Goal: Task Accomplishment & Management: Manage account settings

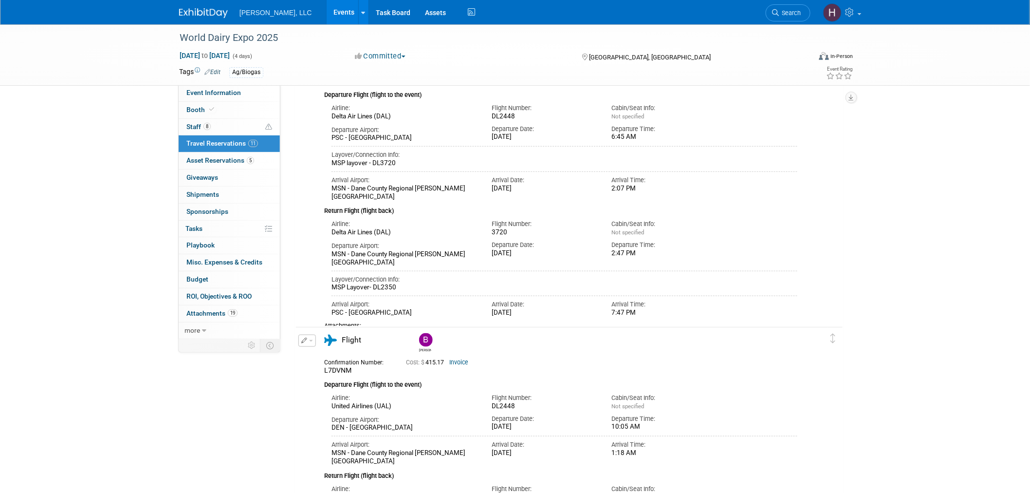
click at [327, 8] on link "Events" at bounding box center [345, 12] width 36 height 24
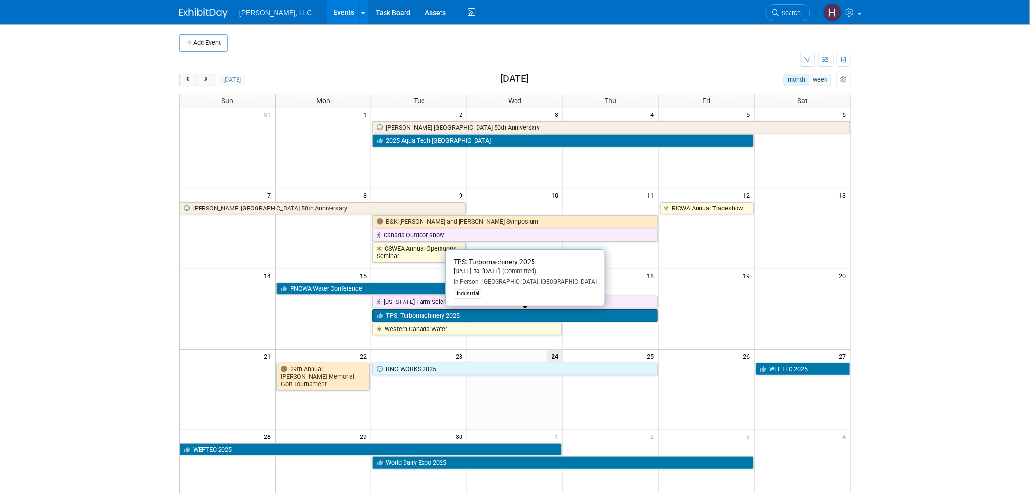
click at [490, 314] on link "TPS: Turbomachinery 2025" at bounding box center [514, 315] width 285 height 13
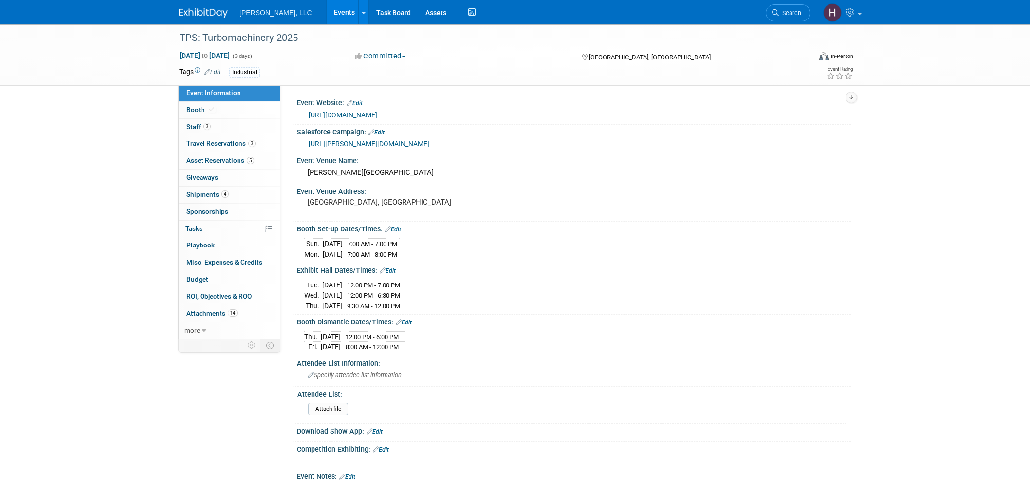
select select "Industrial"
click at [206, 193] on span "Shipments 4" at bounding box center [207, 194] width 42 height 8
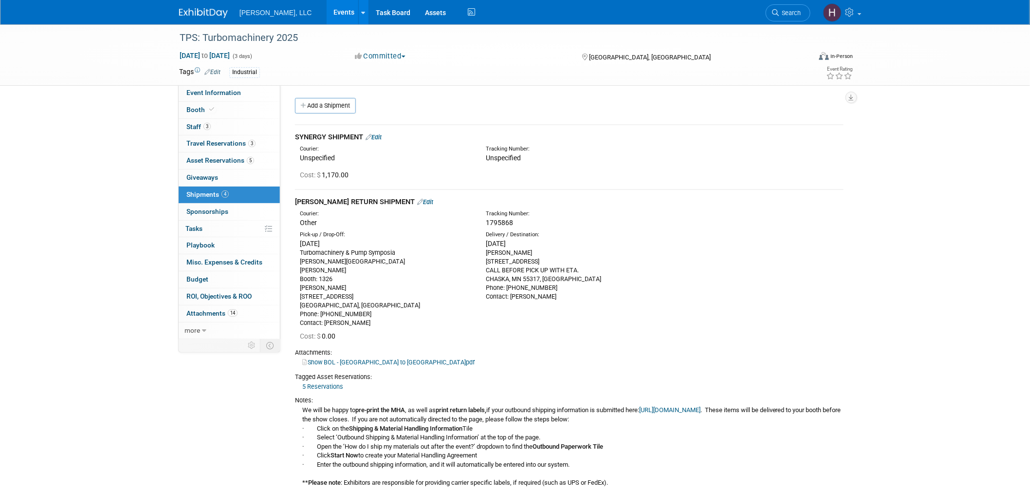
click at [496, 222] on span "1795868" at bounding box center [499, 223] width 27 height 8
copy span "1795868"
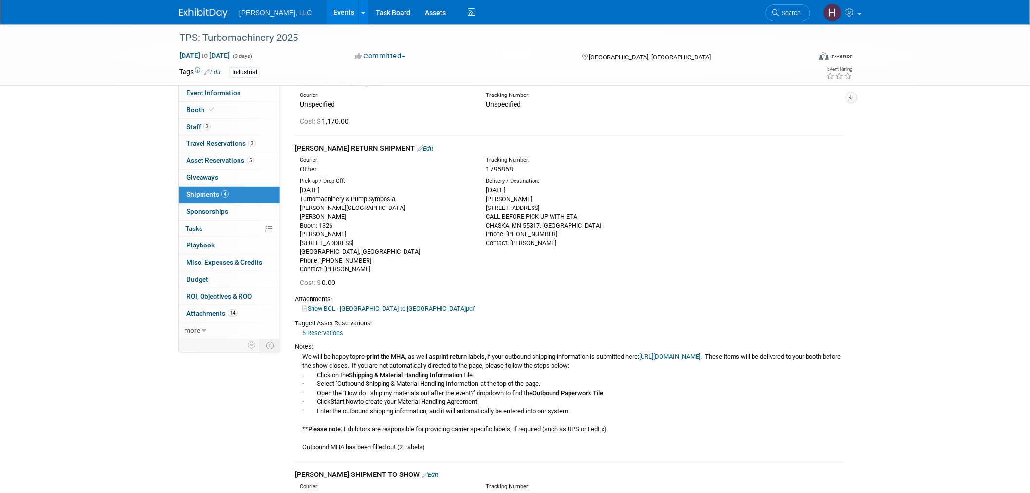
scroll to position [54, 0]
click at [331, 305] on link "Show BOL - TX to MN.pdf" at bounding box center [388, 307] width 172 height 7
click at [527, 171] on div "1795868" at bounding box center [595, 169] width 218 height 10
click at [514, 168] on div "1795868" at bounding box center [595, 169] width 218 height 10
drag, startPoint x: 513, startPoint y: 167, endPoint x: 486, endPoint y: 168, distance: 27.3
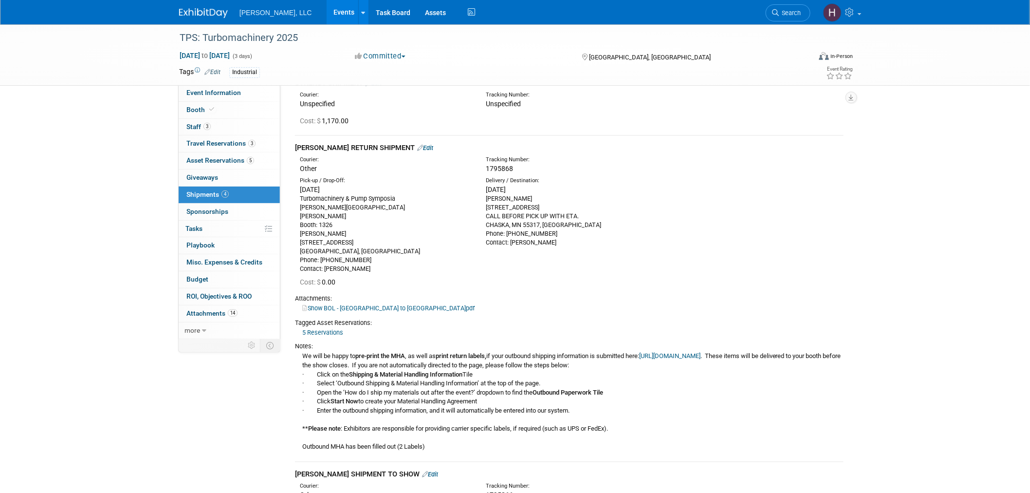
click at [486, 168] on div "1795868" at bounding box center [595, 169] width 218 height 10
copy span "1795868"
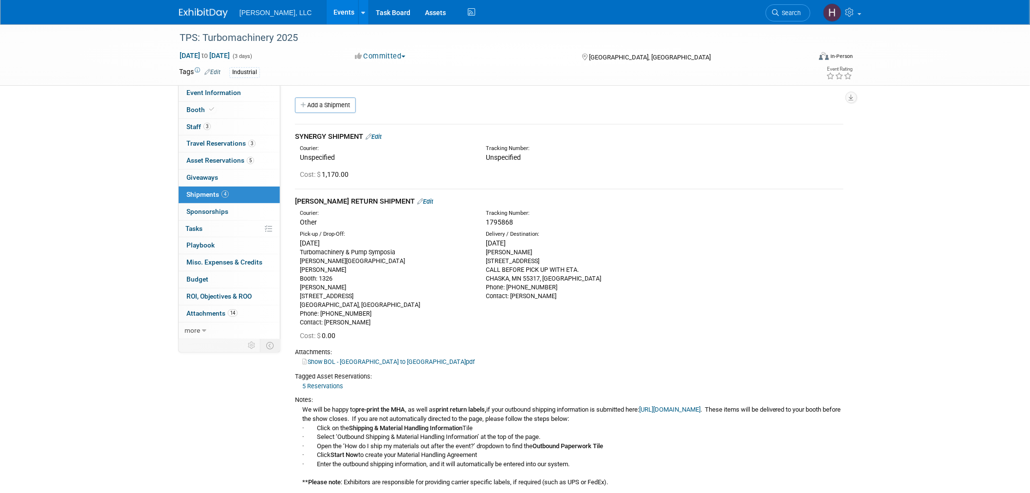
scroll to position [0, 0]
click at [327, 9] on link "Events" at bounding box center [345, 12] width 36 height 24
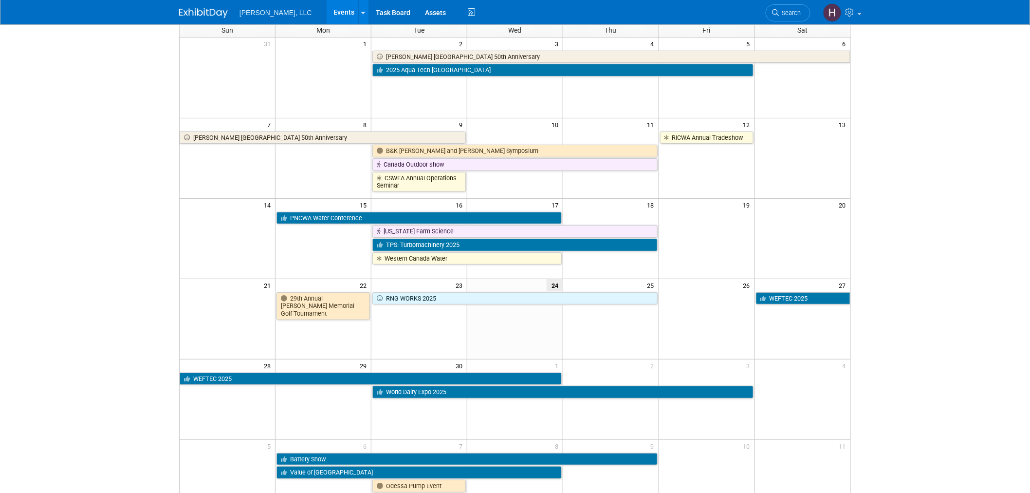
scroll to position [69, 0]
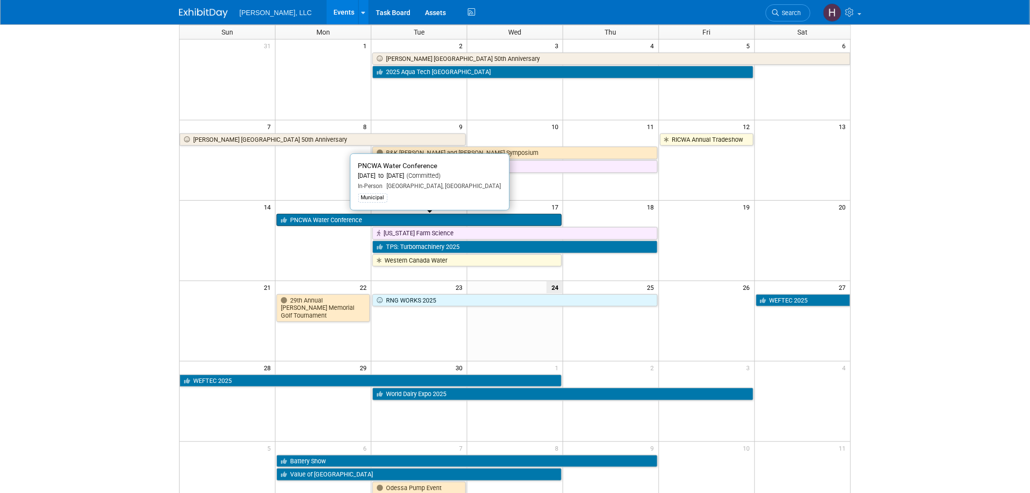
click at [311, 214] on link "PNCWA Water Conference" at bounding box center [419, 220] width 285 height 13
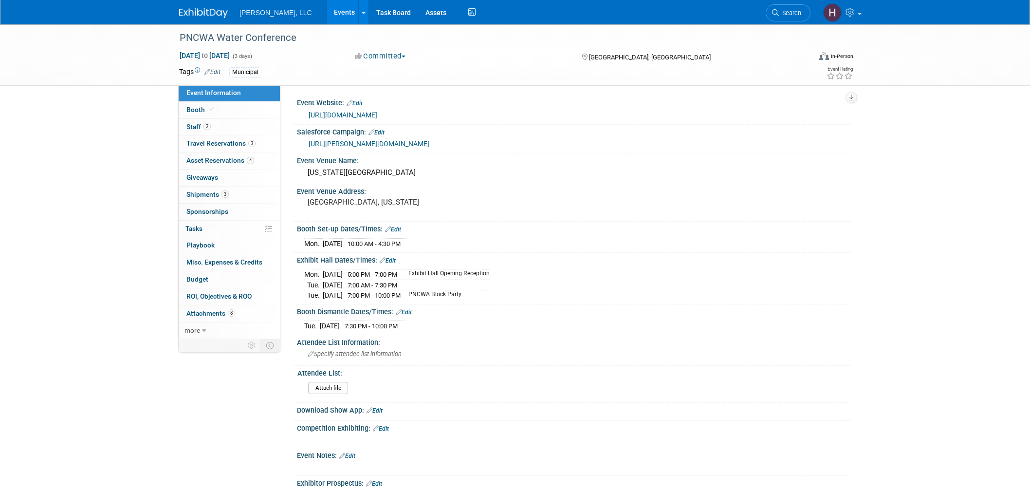
select select "Municipal"
click at [192, 197] on span "Shipments 3" at bounding box center [207, 194] width 42 height 8
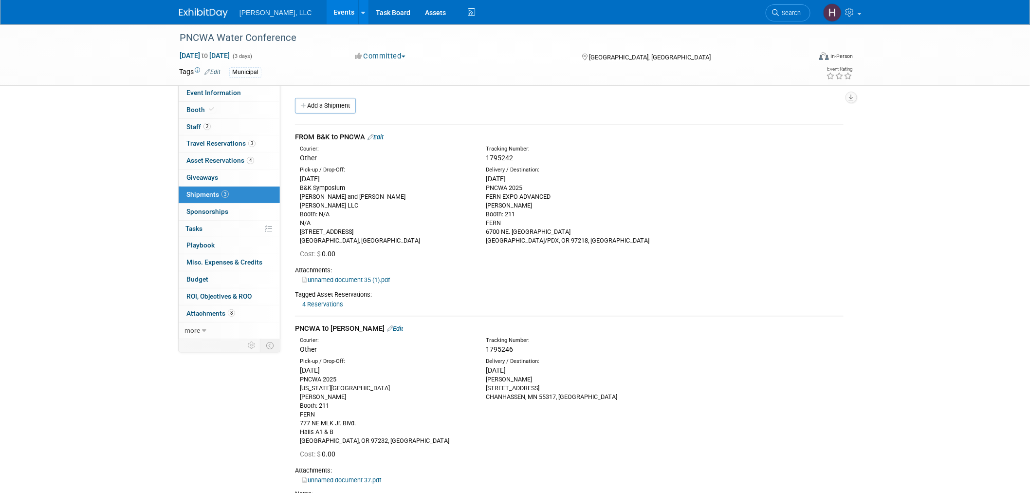
click at [499, 347] on span "1795246" at bounding box center [499, 349] width 27 height 8
copy span "1795246"
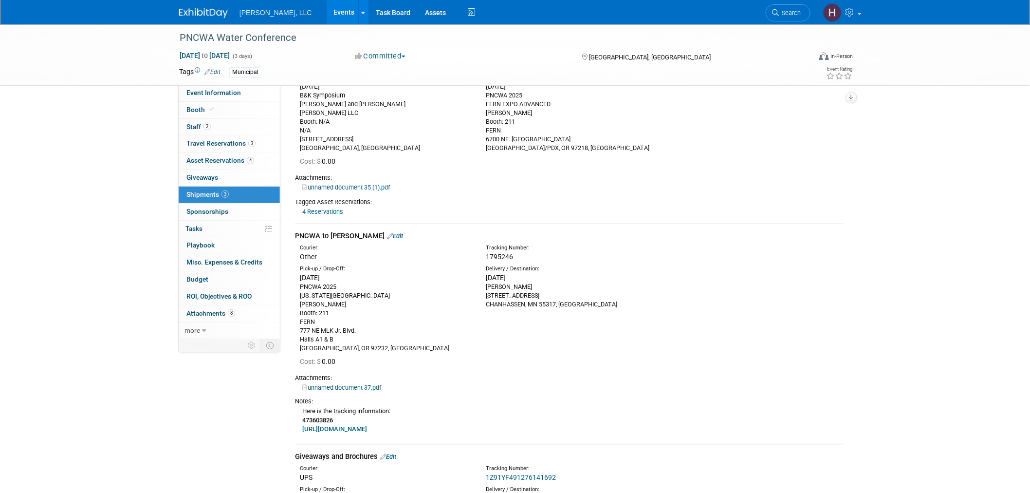
scroll to position [162, 0]
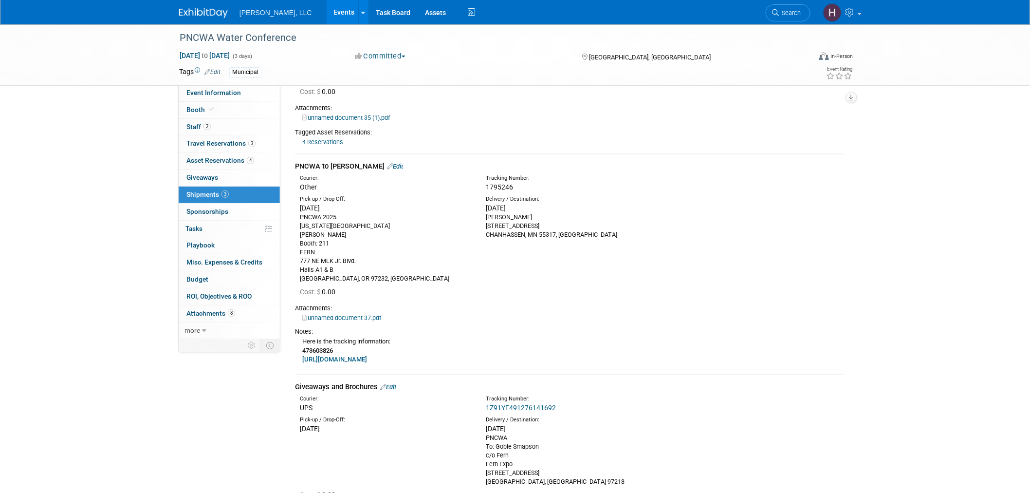
click at [367, 361] on link "https://www.tforcefreight.com/ltl/apps/Tracking" at bounding box center [334, 358] width 65 height 7
drag, startPoint x: 337, startPoint y: 346, endPoint x: 302, endPoint y: 349, distance: 34.7
click at [302, 349] on div "Here is the tracking information: 473603826 https://www.tforcefreight.com/ltl/a…" at bounding box center [569, 350] width 549 height 28
copy b "473603826"
click at [805, 372] on div "FROM B&K to PNCWA Edit Courier: Other Tracking Number:" at bounding box center [569, 232] width 549 height 553
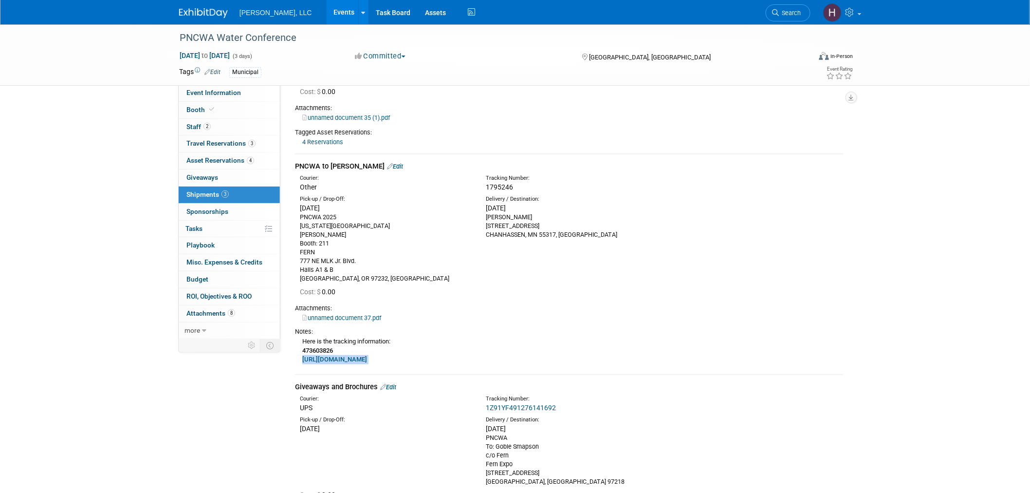
click at [800, 371] on td "PNCWA to Boerger Edit Courier: Other Tracking Number:" at bounding box center [569, 264] width 549 height 220
click at [327, 11] on link "Events" at bounding box center [345, 12] width 36 height 24
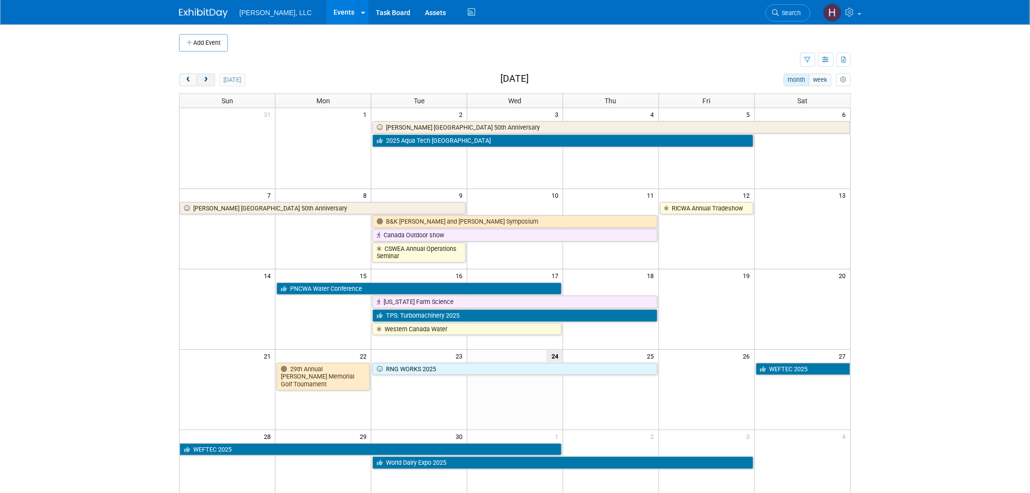
click at [208, 82] on span "next" at bounding box center [205, 80] width 7 height 6
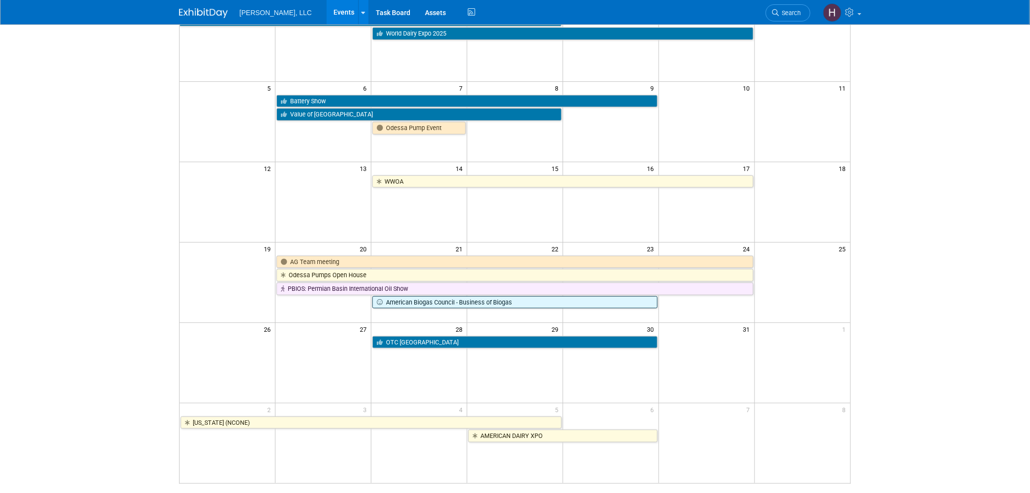
scroll to position [108, 0]
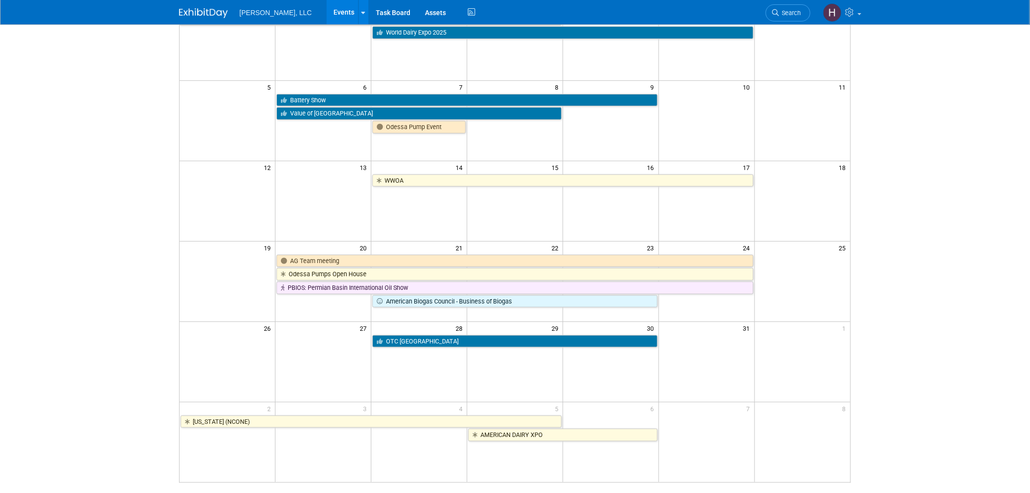
click at [2, 207] on body "Boerger, LLC Events Add Event Bulk Upload Events Shareable Event Boards Recentl…" at bounding box center [515, 138] width 1030 height 493
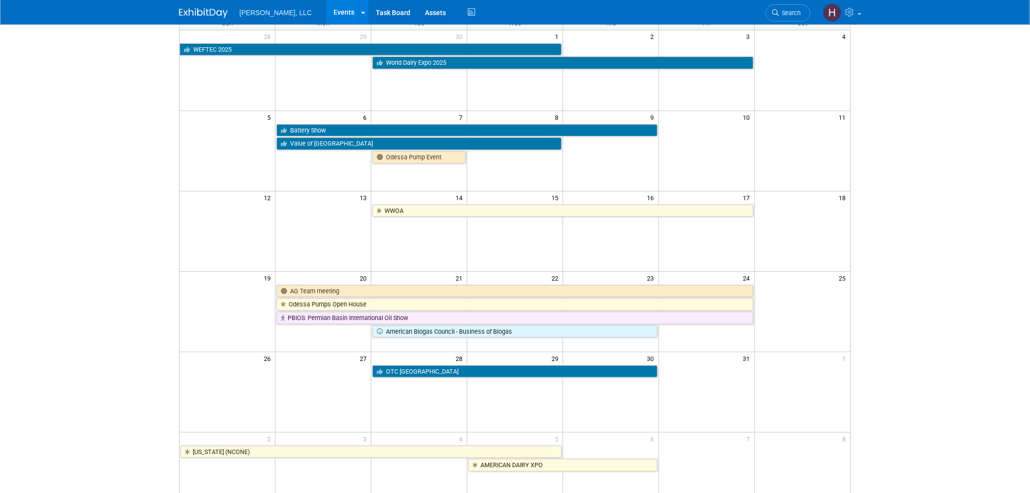
scroll to position [0, 0]
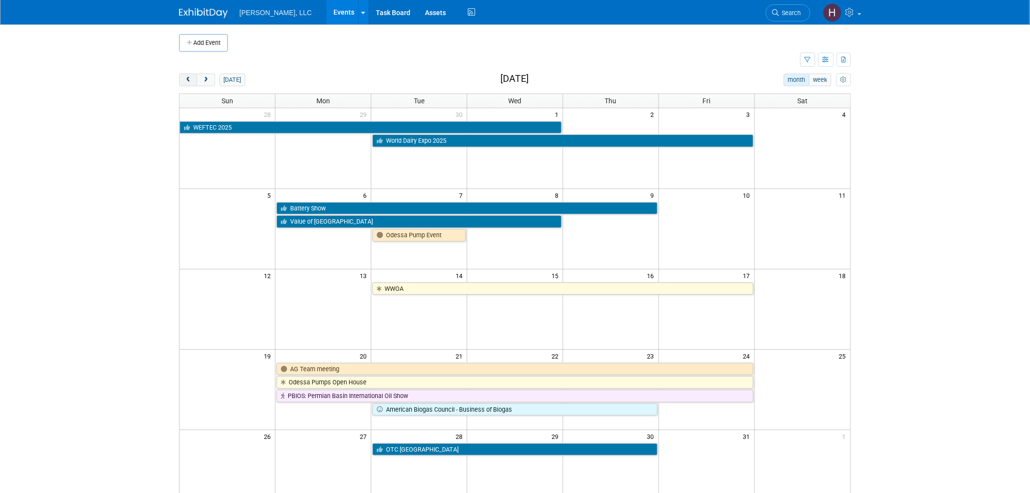
click at [187, 79] on span "prev" at bounding box center [188, 80] width 7 height 6
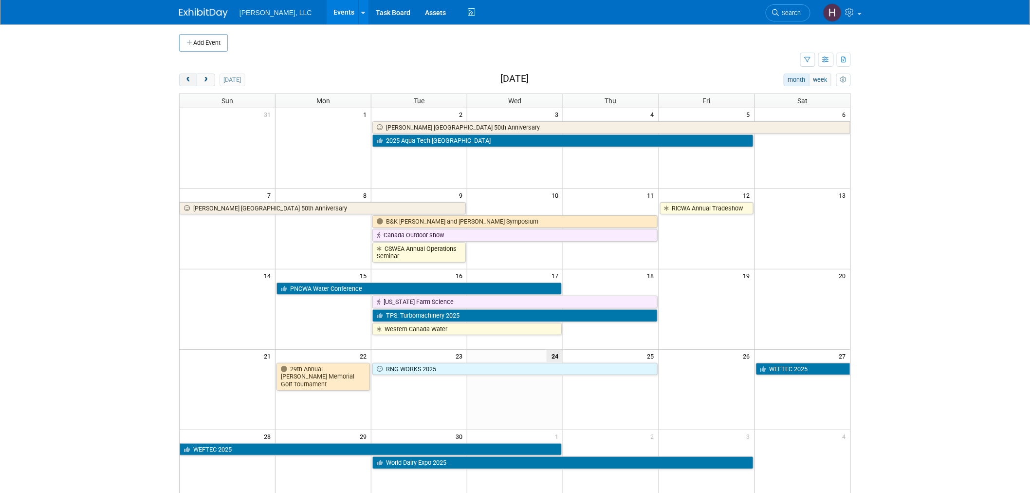
click at [183, 76] on button "prev" at bounding box center [188, 80] width 18 height 13
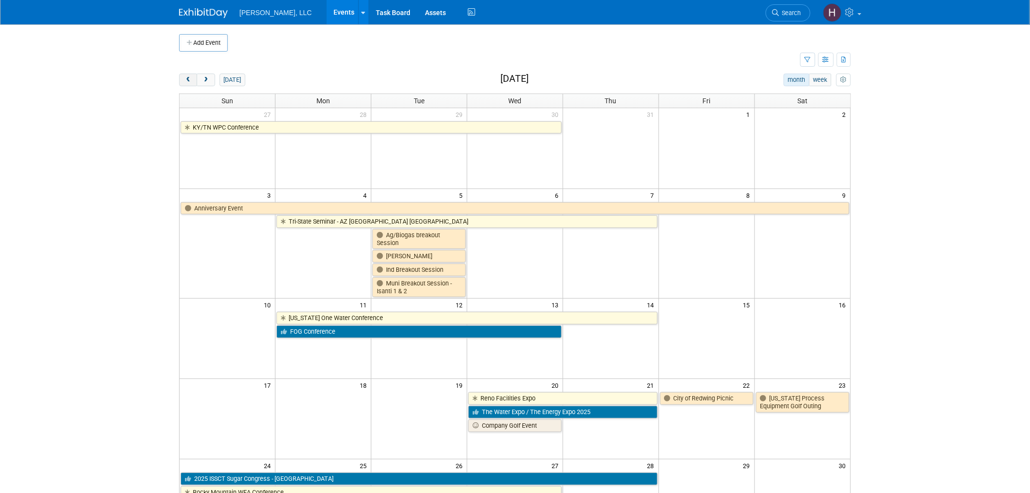
click at [183, 76] on button "prev" at bounding box center [188, 80] width 18 height 13
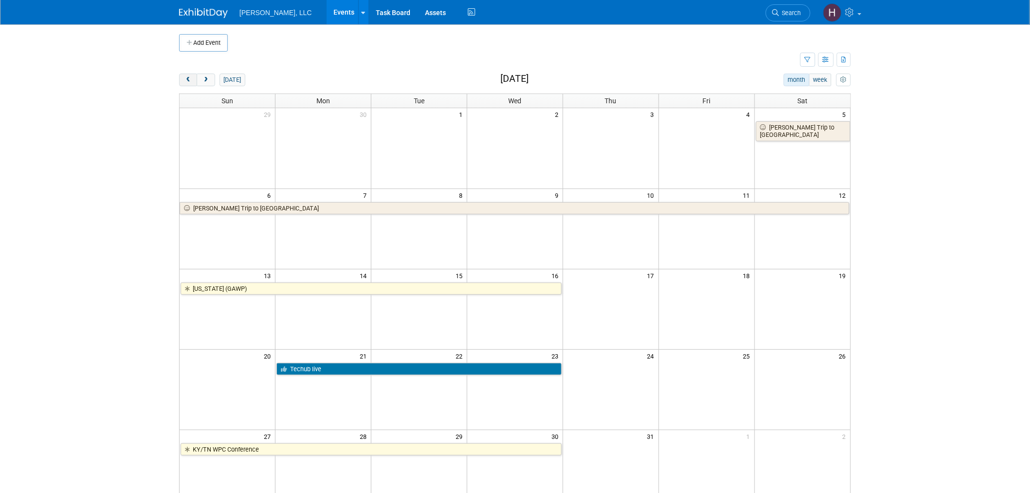
click at [183, 76] on button "prev" at bounding box center [188, 80] width 18 height 13
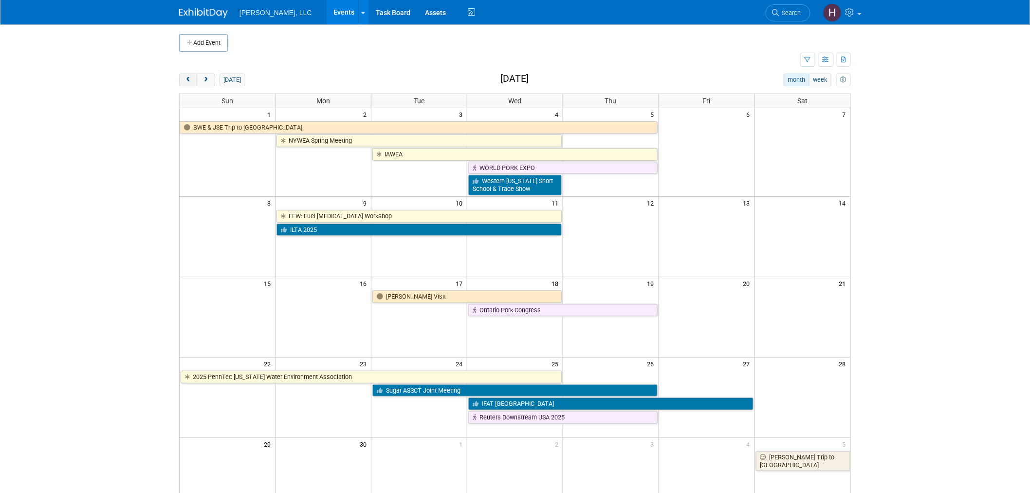
click at [183, 76] on button "prev" at bounding box center [188, 80] width 18 height 13
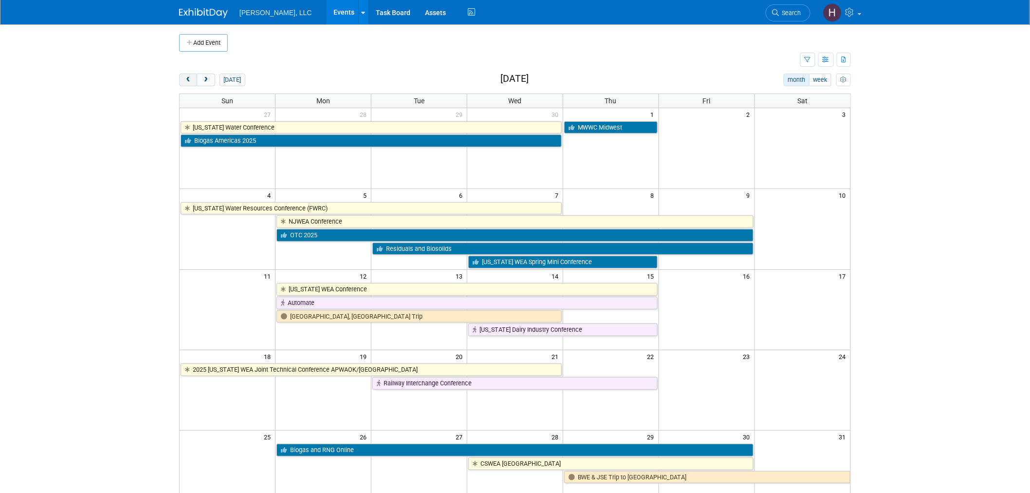
click at [184, 76] on button "prev" at bounding box center [188, 80] width 18 height 13
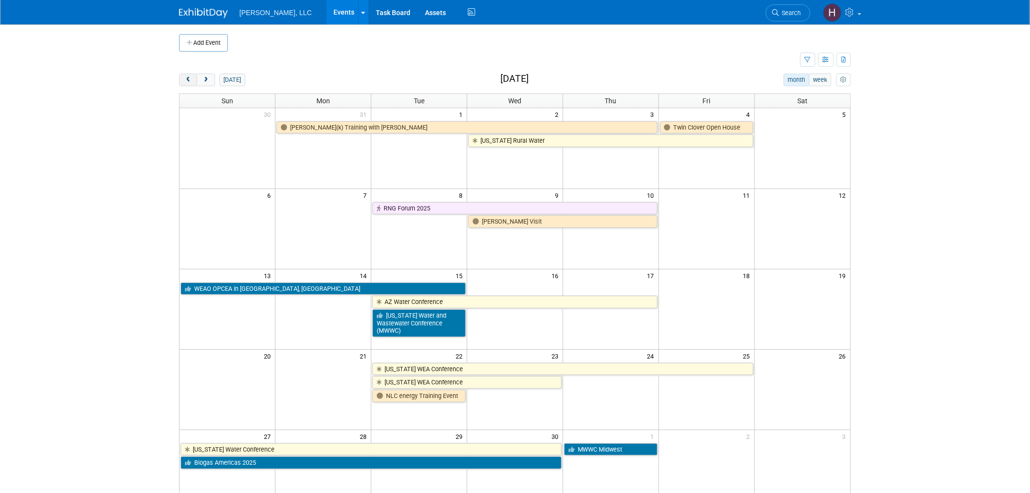
click at [184, 76] on button "prev" at bounding box center [188, 80] width 18 height 13
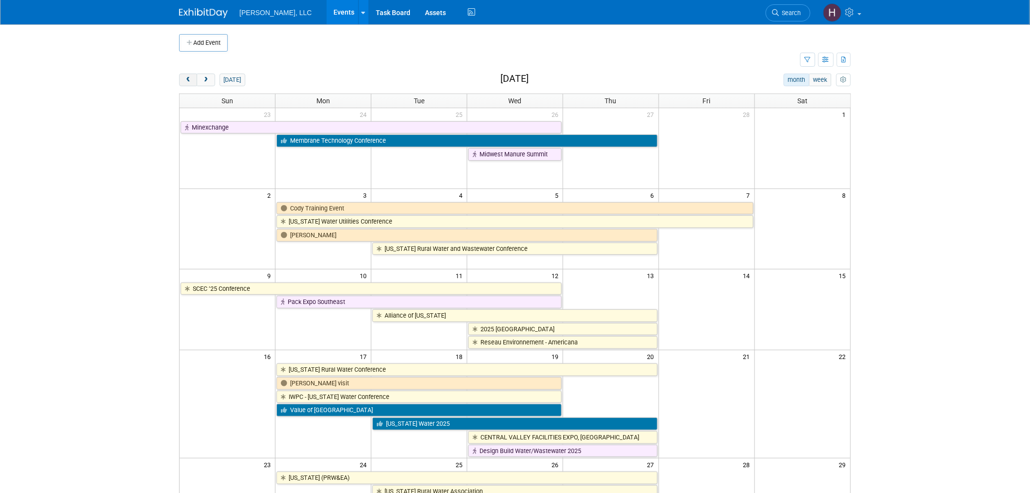
click at [184, 76] on button "prev" at bounding box center [188, 80] width 18 height 13
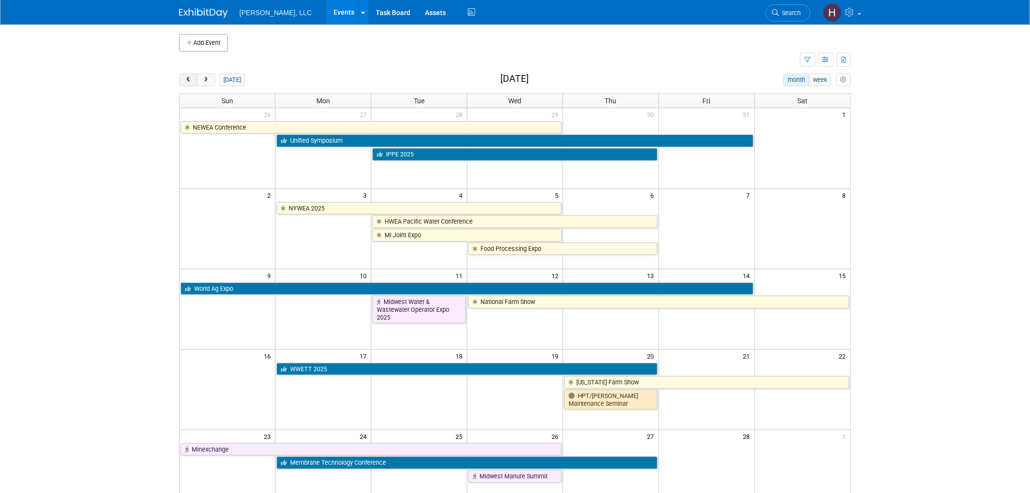
click at [185, 75] on button "prev" at bounding box center [188, 80] width 18 height 13
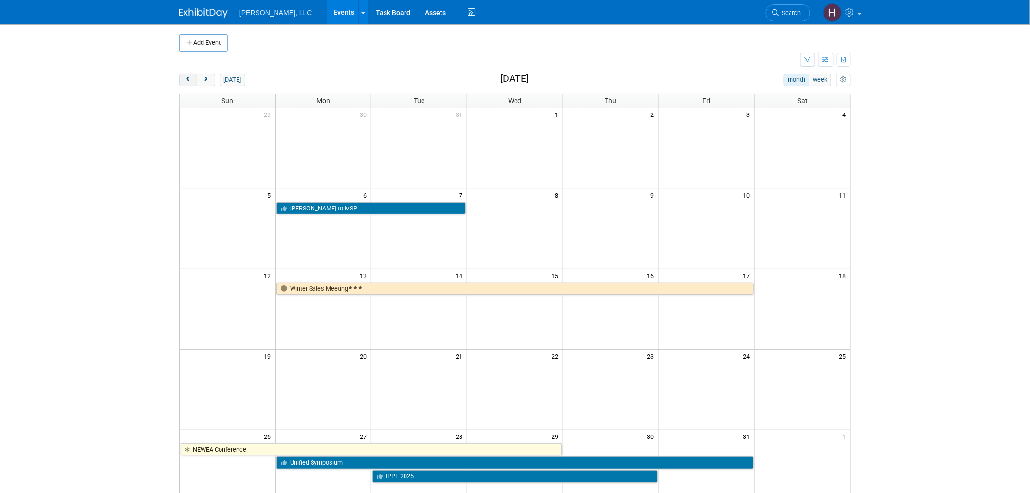
click at [186, 75] on button "prev" at bounding box center [188, 80] width 18 height 13
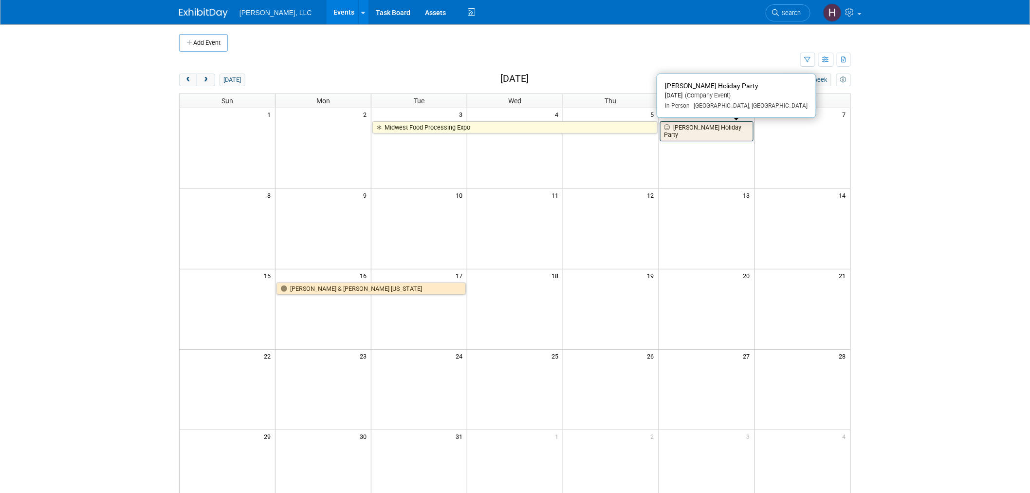
click at [690, 128] on link "[PERSON_NAME] Holiday Party" at bounding box center [706, 131] width 93 height 20
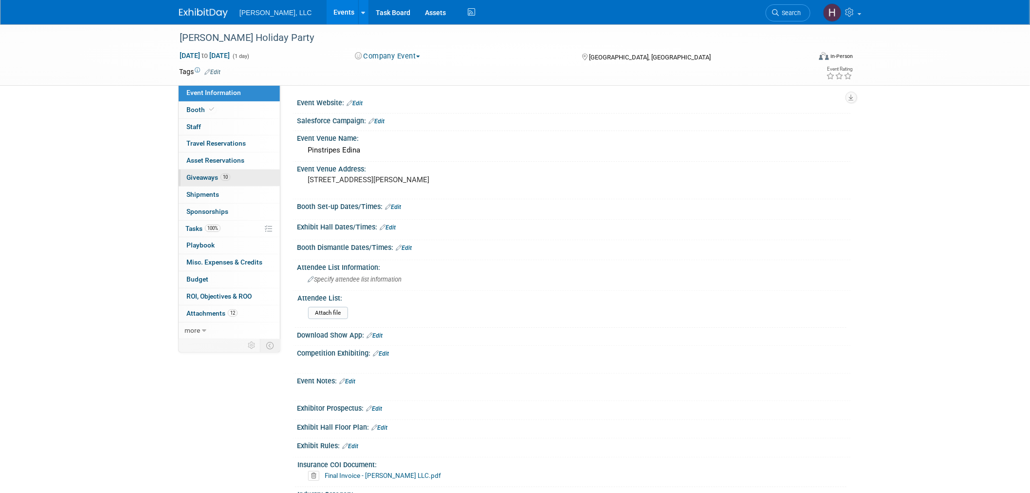
click at [249, 180] on link "10 Giveaways 10" at bounding box center [229, 177] width 101 height 17
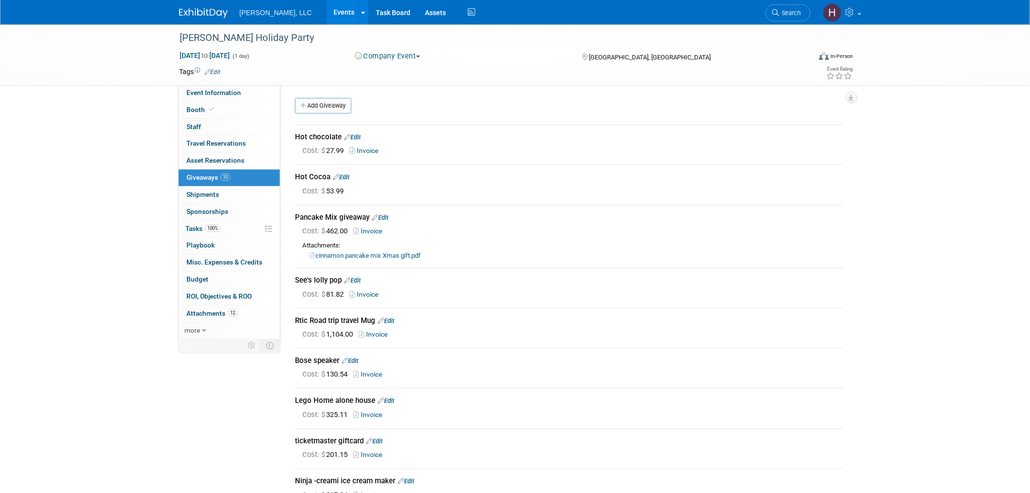
click at [327, 8] on link "Events" at bounding box center [345, 12] width 36 height 24
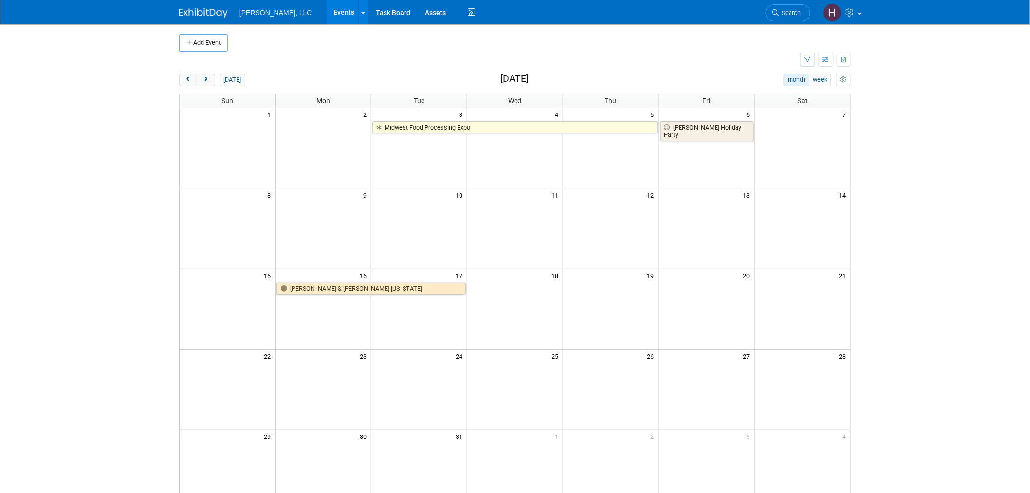
drag, startPoint x: 221, startPoint y: 42, endPoint x: 225, endPoint y: 60, distance: 18.9
click at [240, 47] on tr "Add Event" at bounding box center [515, 43] width 672 height 18
click at [211, 78] on button "next" at bounding box center [206, 80] width 18 height 13
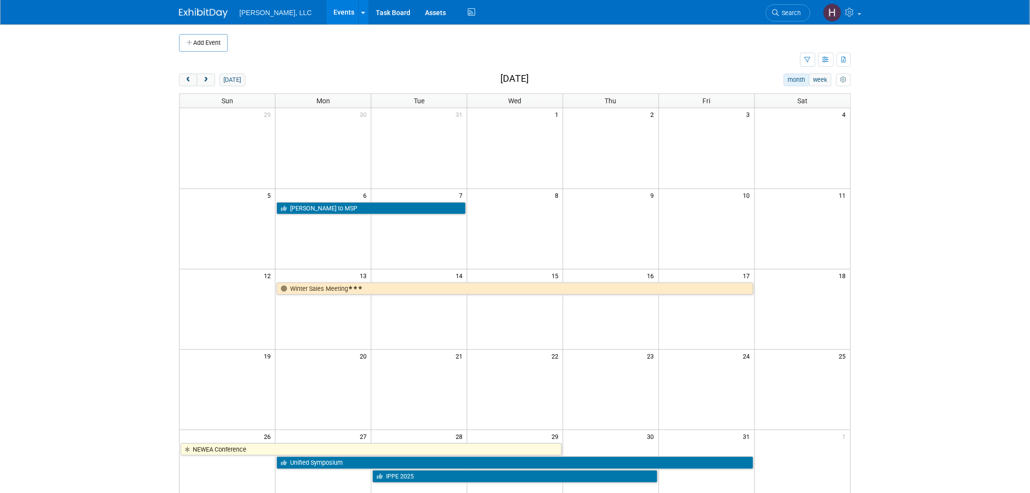
click at [529, 75] on h2 "January 2025" at bounding box center [514, 79] width 28 height 11
click at [205, 81] on span "next" at bounding box center [205, 80] width 7 height 6
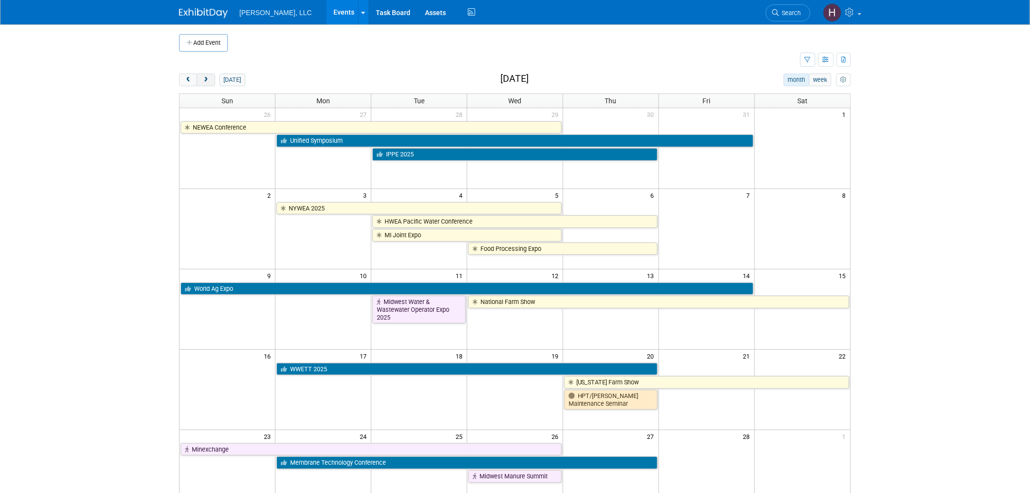
click at [206, 81] on span "next" at bounding box center [205, 80] width 7 height 6
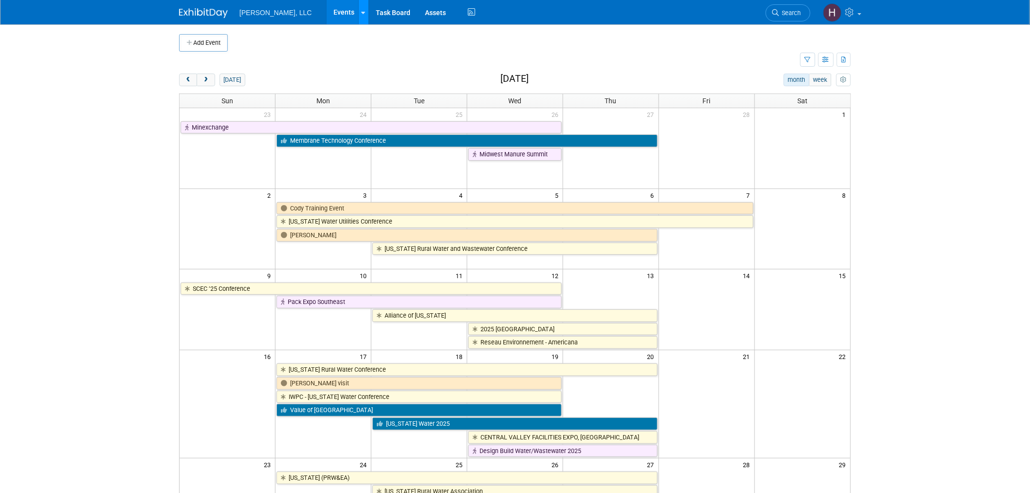
click at [362, 11] on icon at bounding box center [364, 13] width 4 height 6
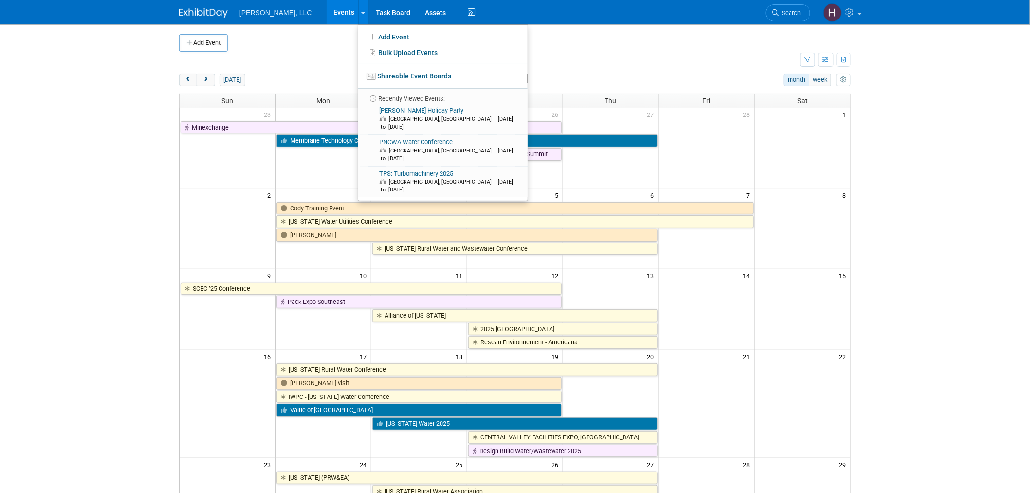
click at [286, 70] on div "Add Event New Event Duplicate Event Warning There is another event in your work…" at bounding box center [515, 331] width 686 height 614
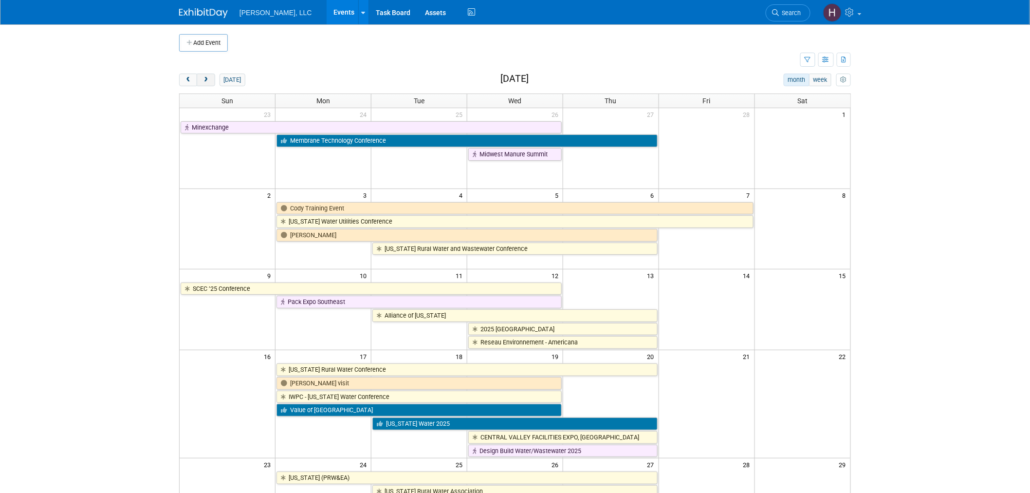
click at [204, 81] on span "next" at bounding box center [205, 80] width 7 height 6
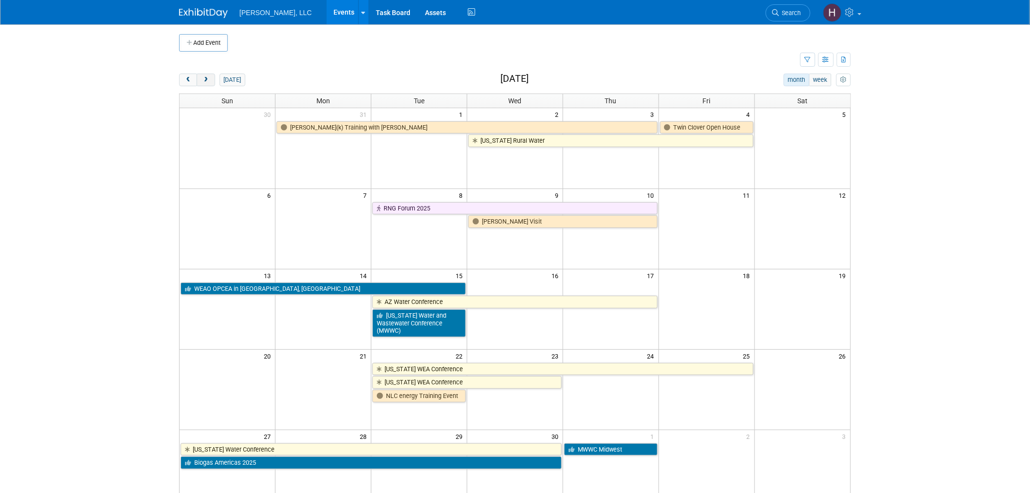
click at [207, 76] on button "next" at bounding box center [206, 80] width 18 height 13
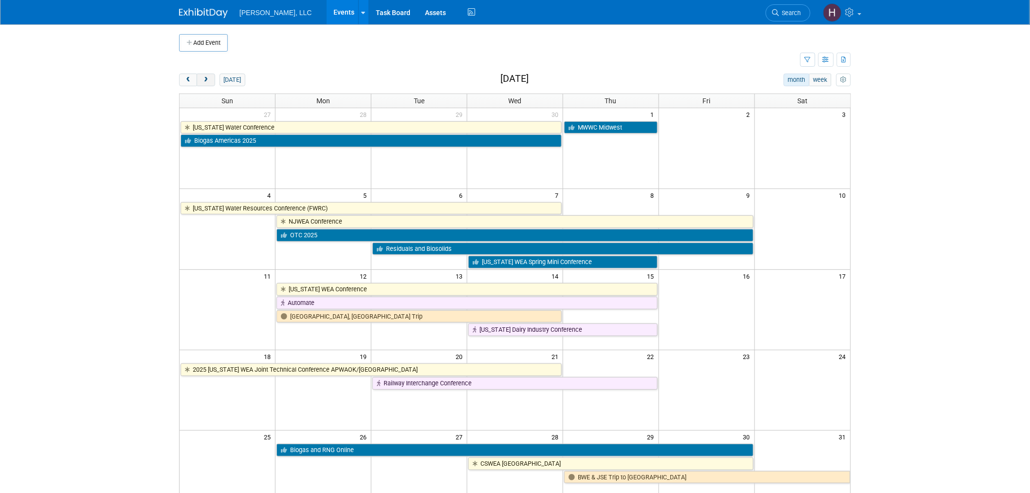
click at [207, 76] on button "next" at bounding box center [206, 80] width 18 height 13
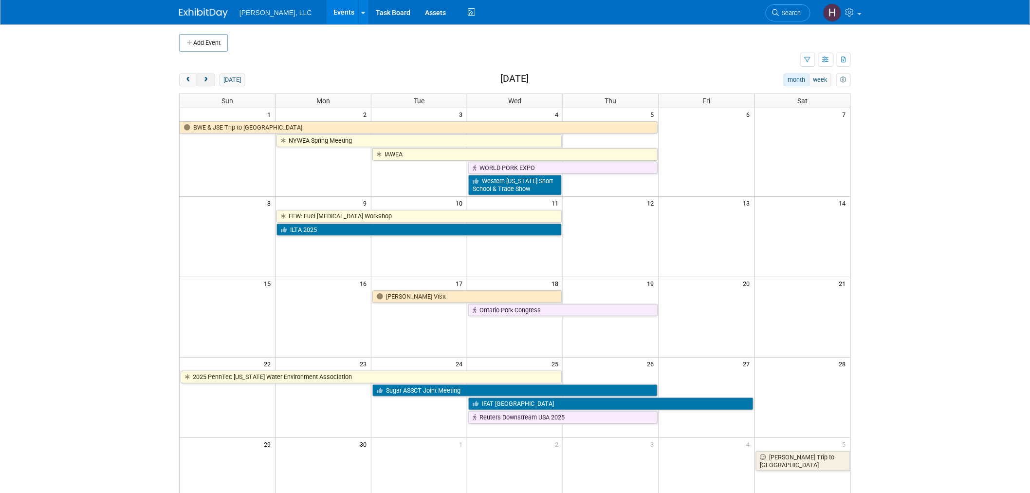
click at [207, 76] on button "next" at bounding box center [206, 80] width 18 height 13
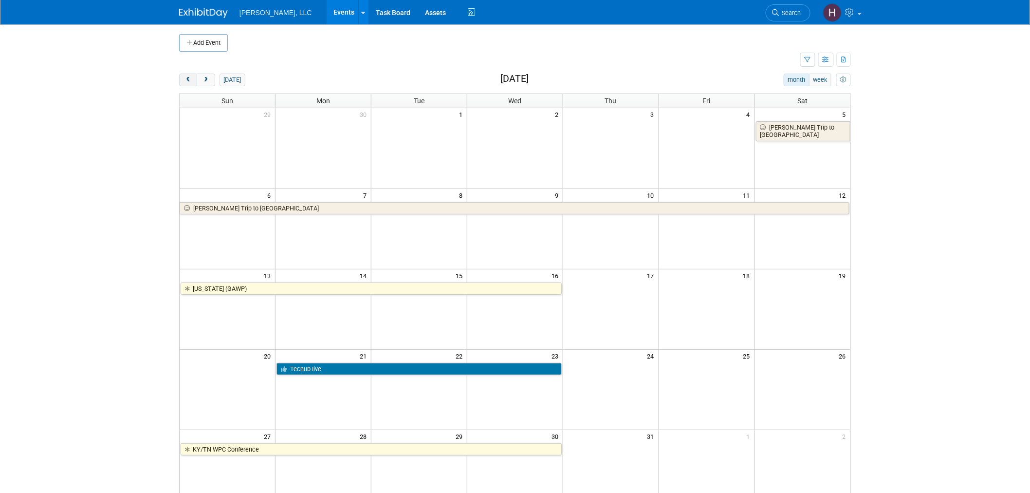
click at [192, 77] on button "prev" at bounding box center [188, 80] width 18 height 13
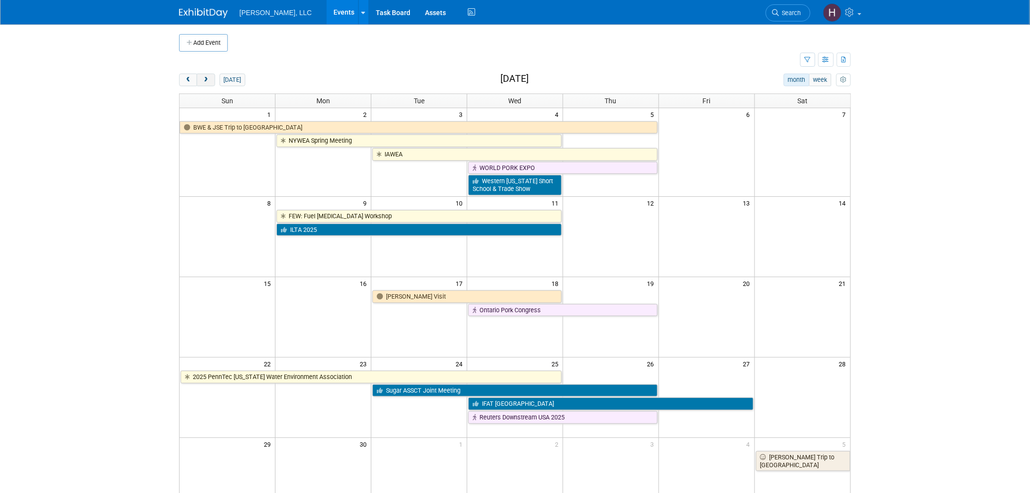
click at [208, 80] on span "next" at bounding box center [205, 80] width 7 height 6
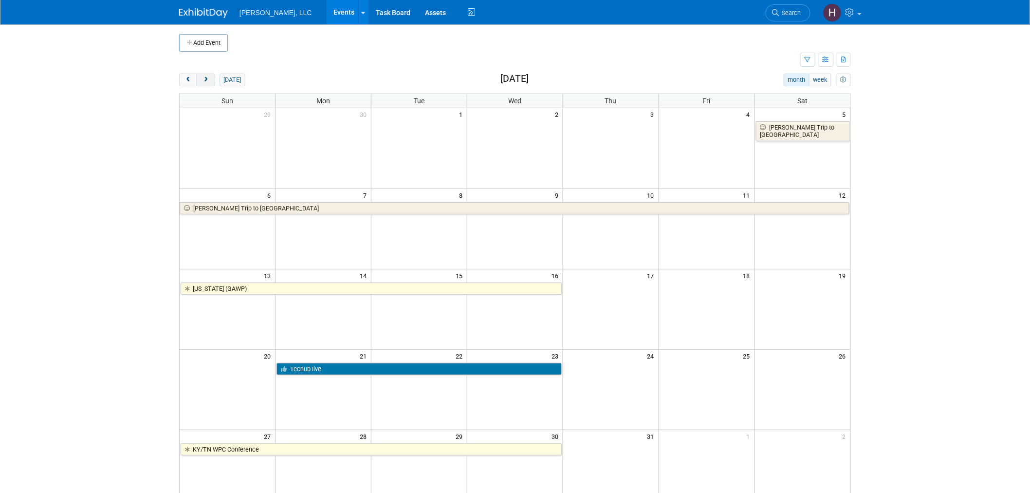
click at [207, 80] on span "next" at bounding box center [205, 80] width 7 height 6
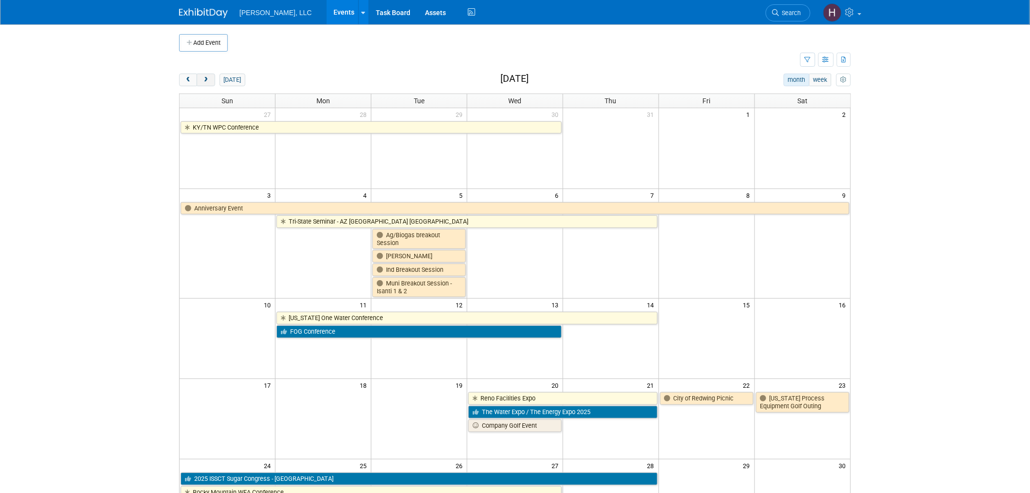
click at [209, 75] on button "next" at bounding box center [206, 80] width 18 height 13
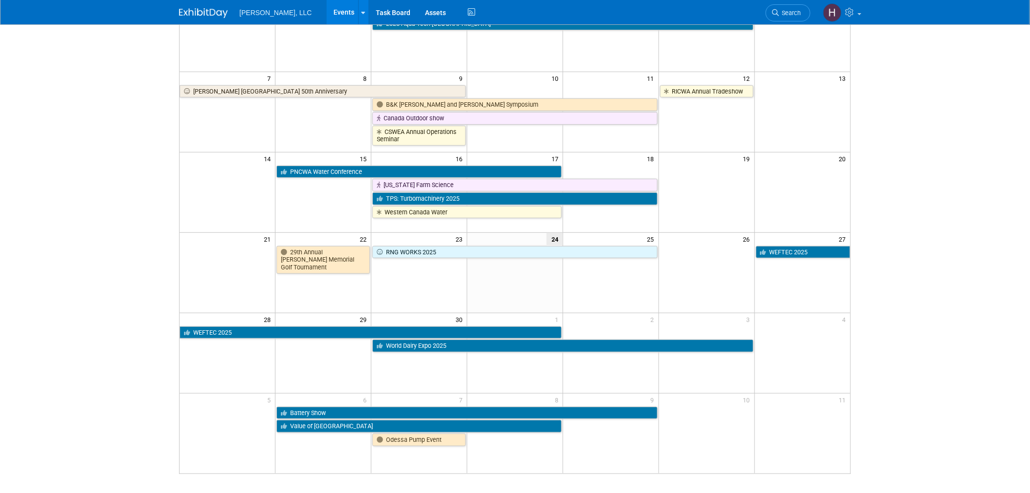
scroll to position [203, 0]
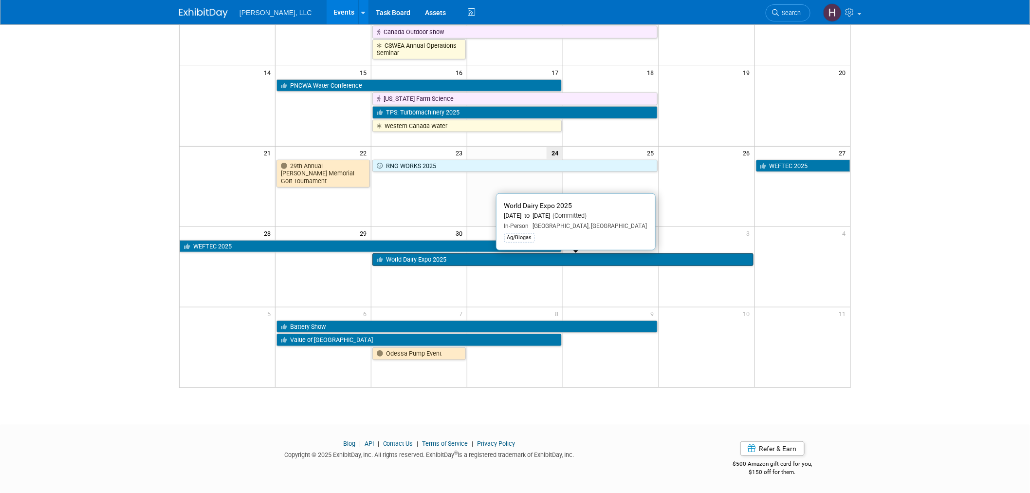
click at [565, 254] on link "World Dairy Expo 2025" at bounding box center [562, 259] width 381 height 13
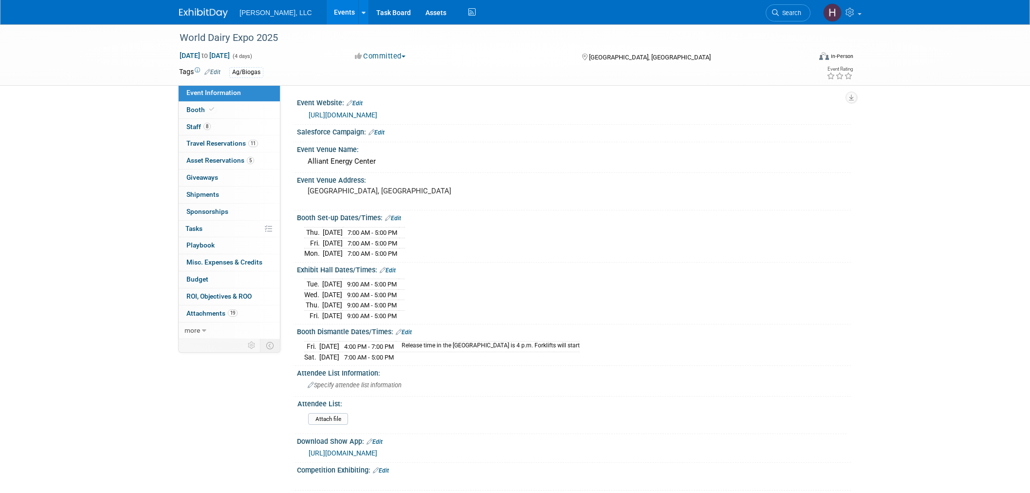
select select "Ag/Biogas"
click at [227, 163] on span "Asset Reservations 5" at bounding box center [220, 160] width 68 height 8
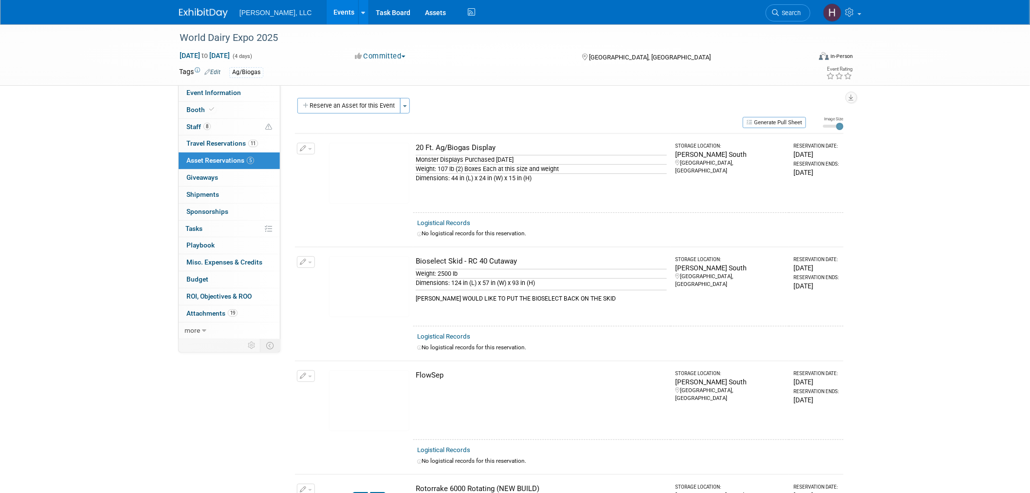
click at [327, 11] on link "Events" at bounding box center [345, 12] width 36 height 24
